Goal: Check status: Check status

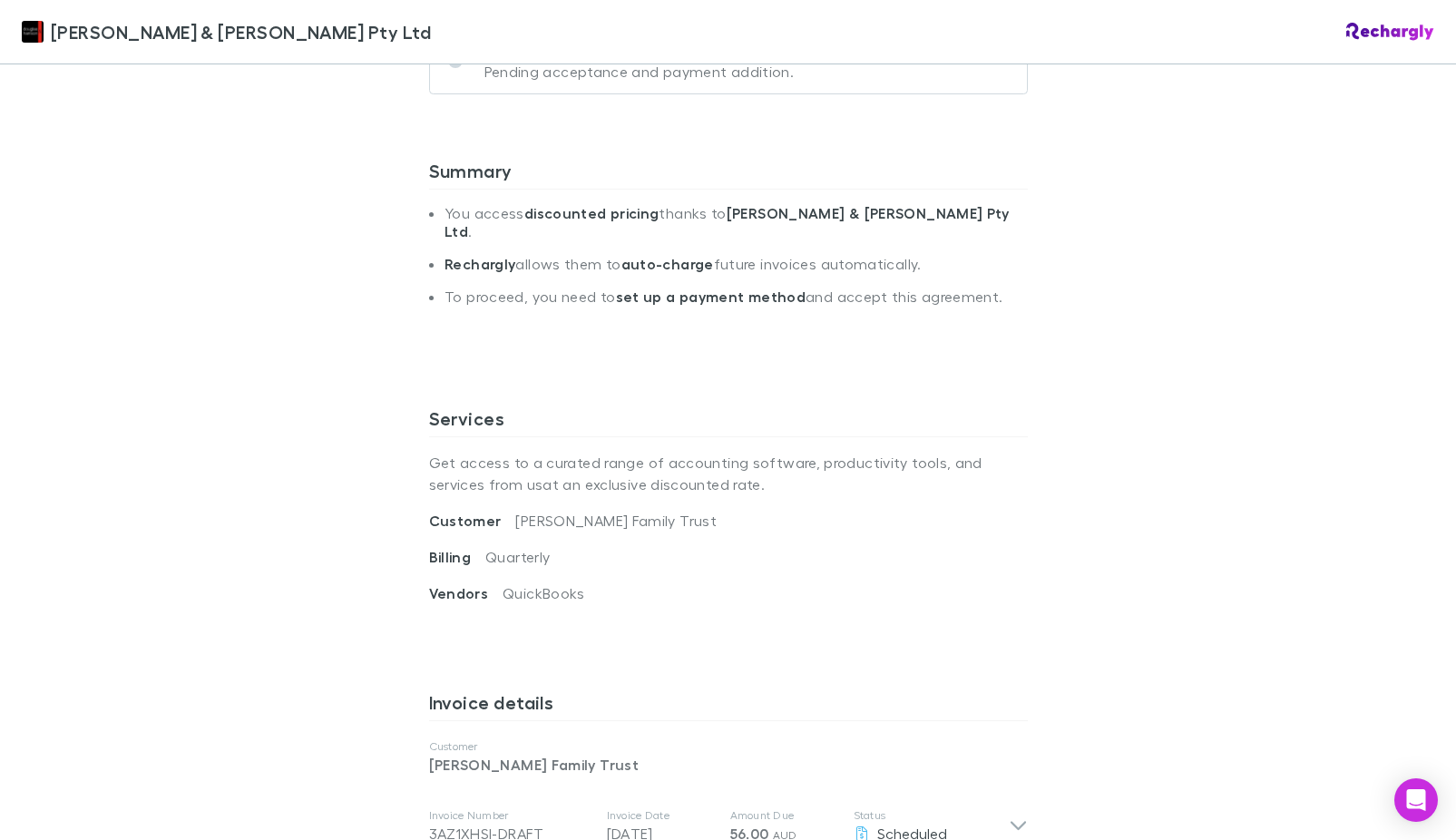
scroll to position [182, 0]
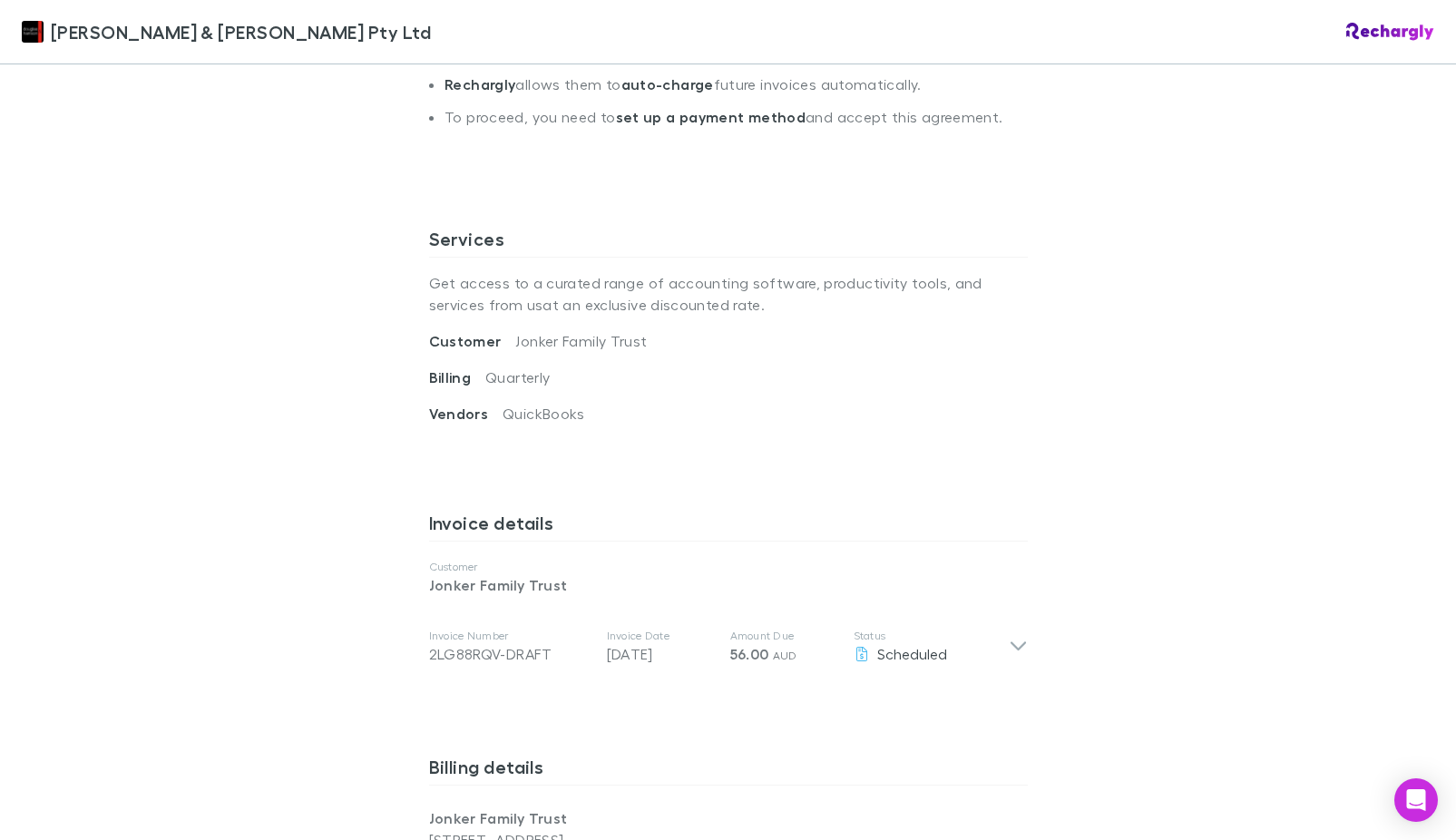
scroll to position [725, 0]
